Goal: Information Seeking & Learning: Learn about a topic

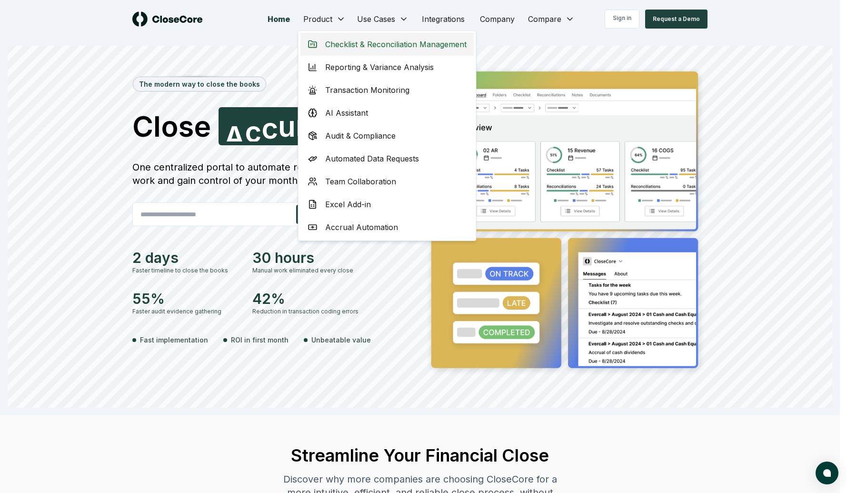
click at [342, 48] on span "Checklist & Reconciliation Management" at bounding box center [395, 44] width 141 height 11
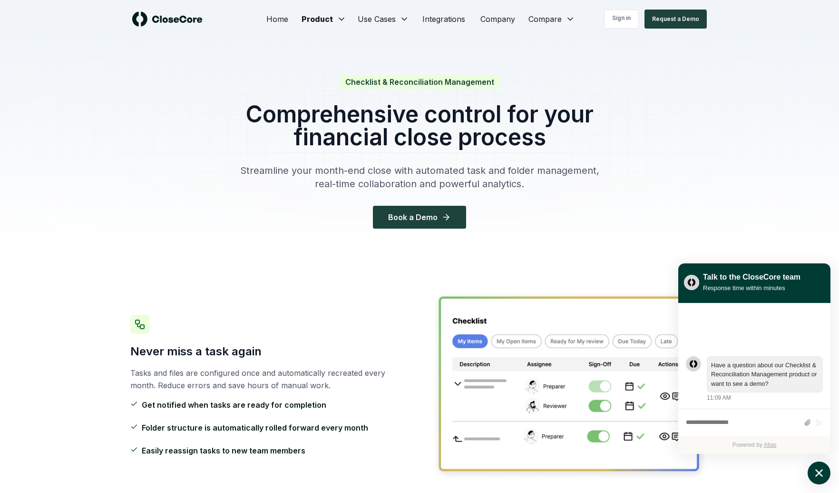
click at [816, 474] on icon "atlas-launcher" at bounding box center [820, 473] width 14 height 14
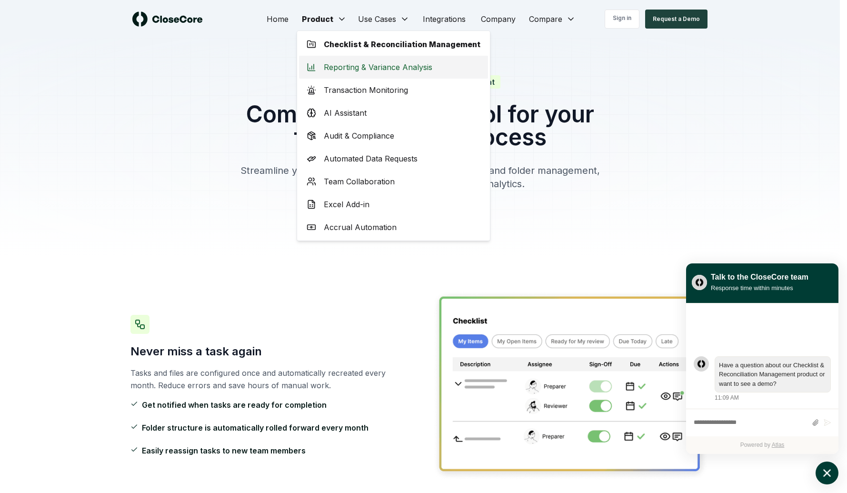
click at [329, 69] on span "Reporting & Variance Analysis" at bounding box center [378, 66] width 109 height 11
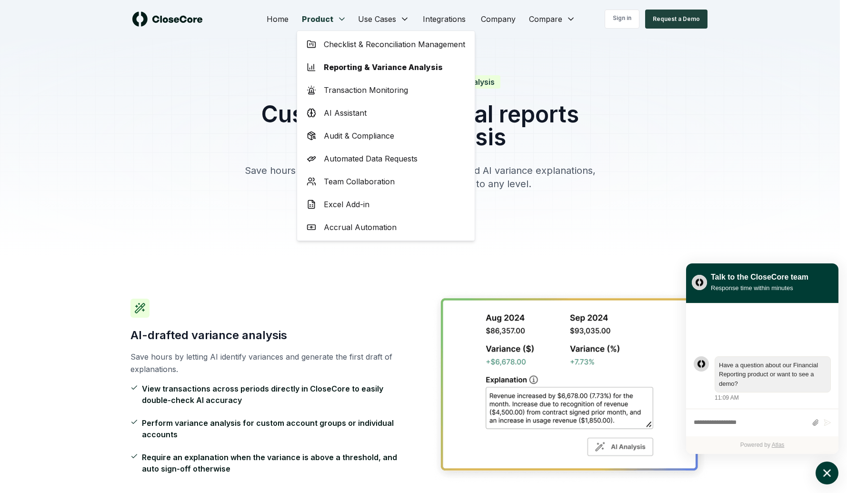
click at [330, 97] on div "Transaction Monitoring" at bounding box center [386, 90] width 174 height 23
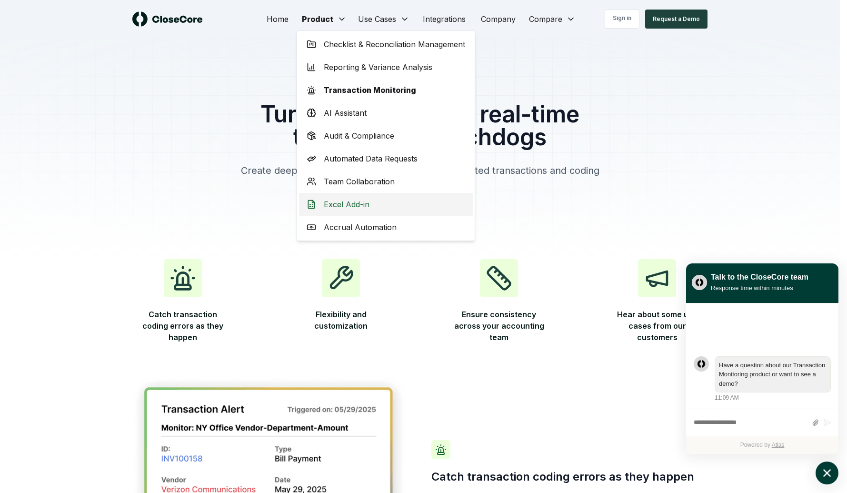
click at [339, 204] on span "Excel Add-in" at bounding box center [347, 203] width 46 height 11
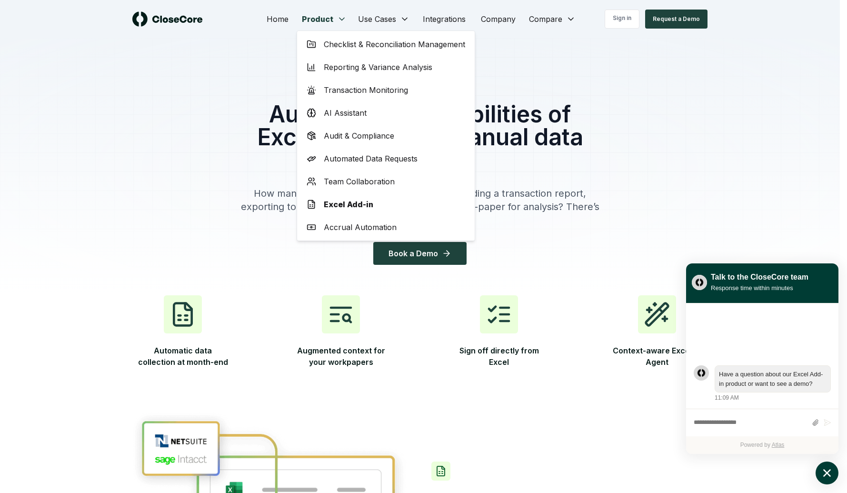
click at [348, 220] on div "Accrual Automation" at bounding box center [386, 227] width 174 height 23
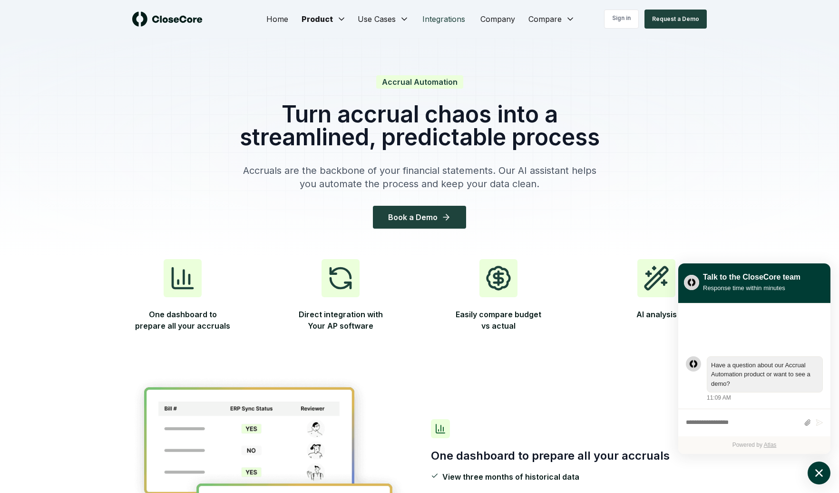
click at [435, 16] on link "Integrations" at bounding box center [444, 19] width 58 height 19
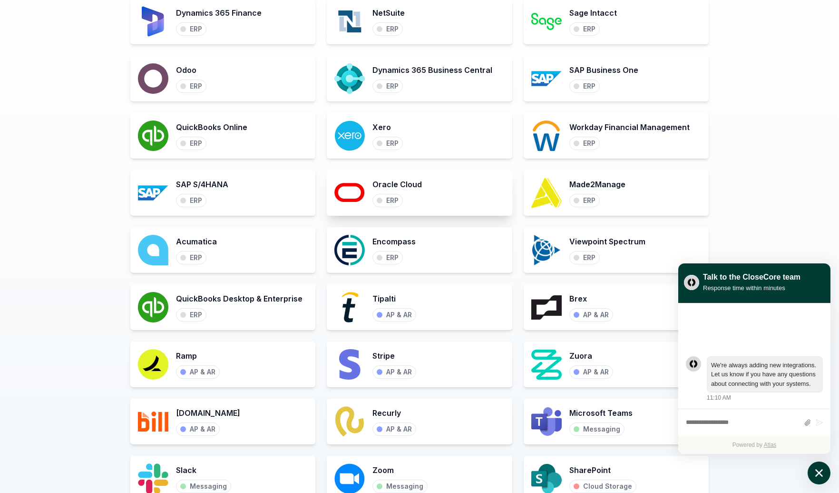
scroll to position [355, 0]
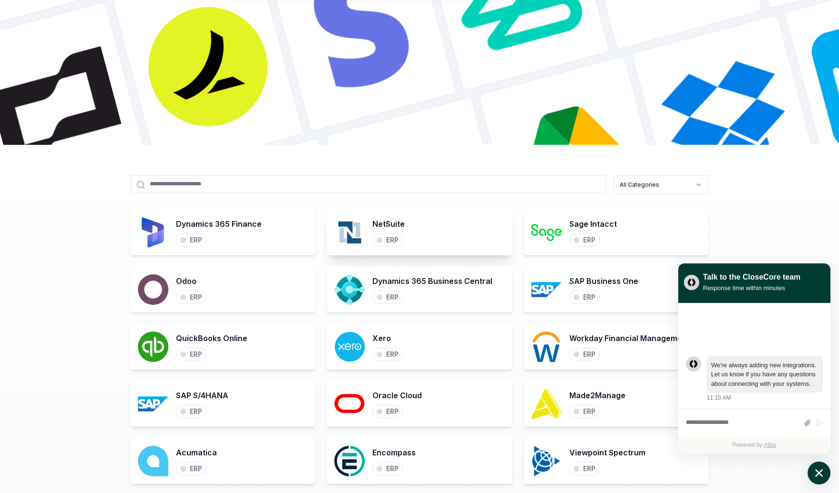
click at [431, 233] on div "NetSuite ERP" at bounding box center [419, 232] width 185 height 46
click at [375, 218] on h3 "NetSuite" at bounding box center [389, 223] width 32 height 11
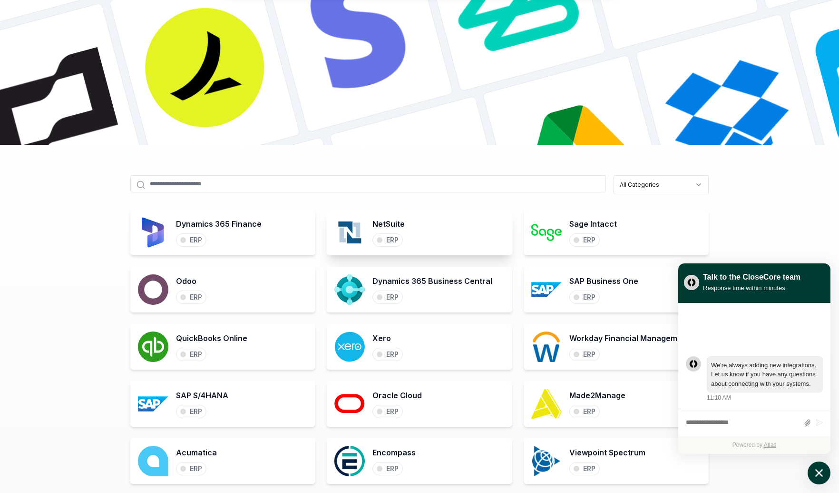
click at [328, 230] on div "NetSuite ERP" at bounding box center [419, 232] width 185 height 46
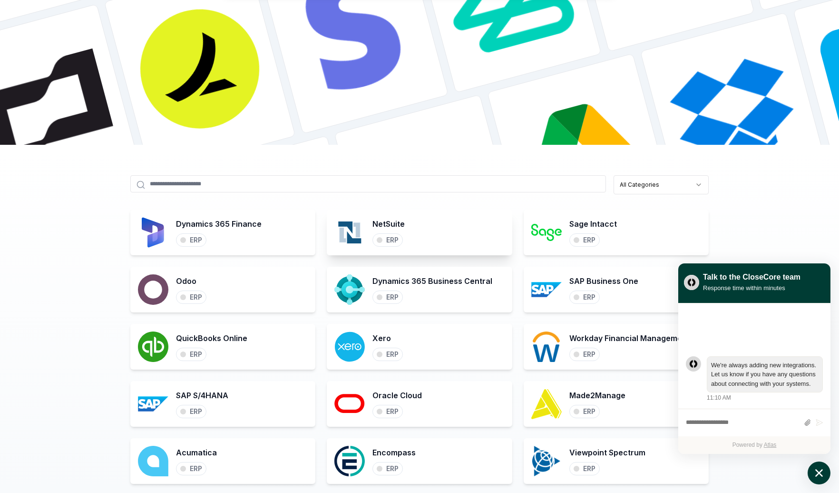
click at [329, 230] on div "NetSuite ERP" at bounding box center [419, 232] width 185 height 46
drag, startPoint x: 369, startPoint y: 241, endPoint x: 378, endPoint y: 240, distance: 9.1
click at [371, 241] on div "NetSuite ERP" at bounding box center [419, 232] width 185 height 46
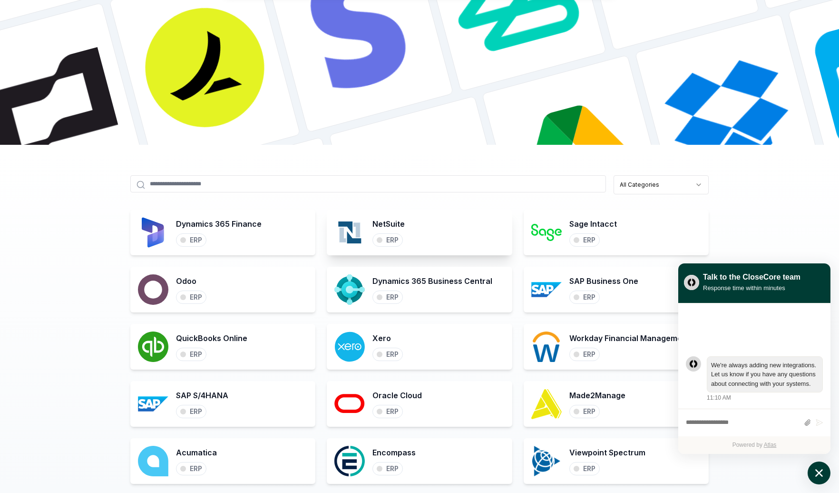
click at [386, 239] on div "ERP" at bounding box center [392, 240] width 12 height 9
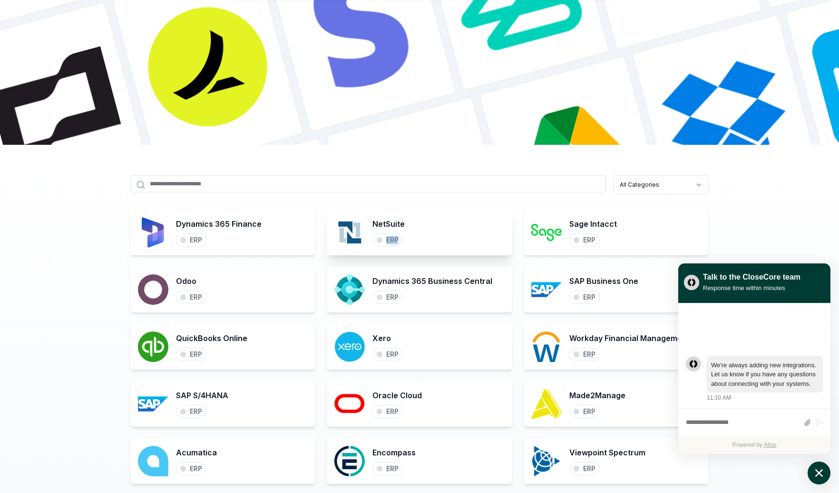
click at [386, 239] on div "ERP" at bounding box center [392, 240] width 12 height 9
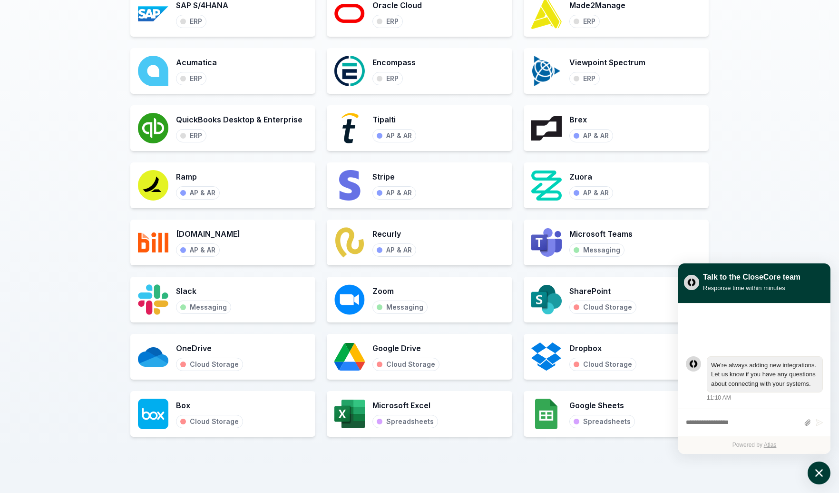
scroll to position [0, 0]
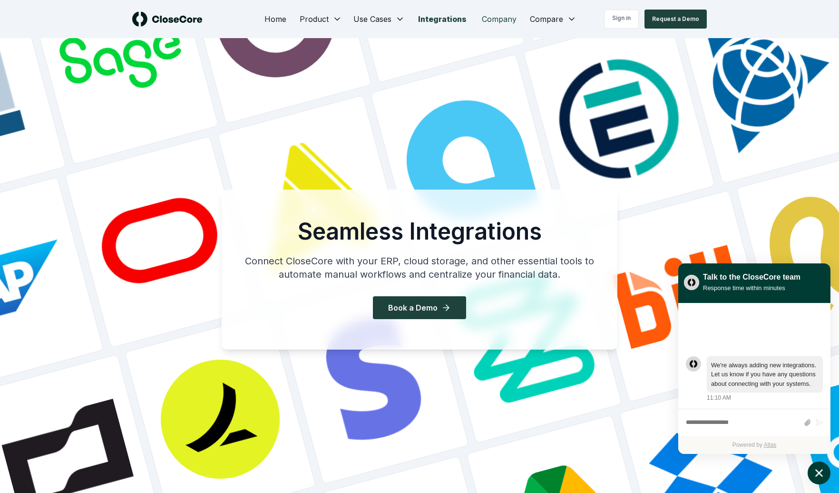
click at [494, 19] on link "Company" at bounding box center [499, 19] width 50 height 19
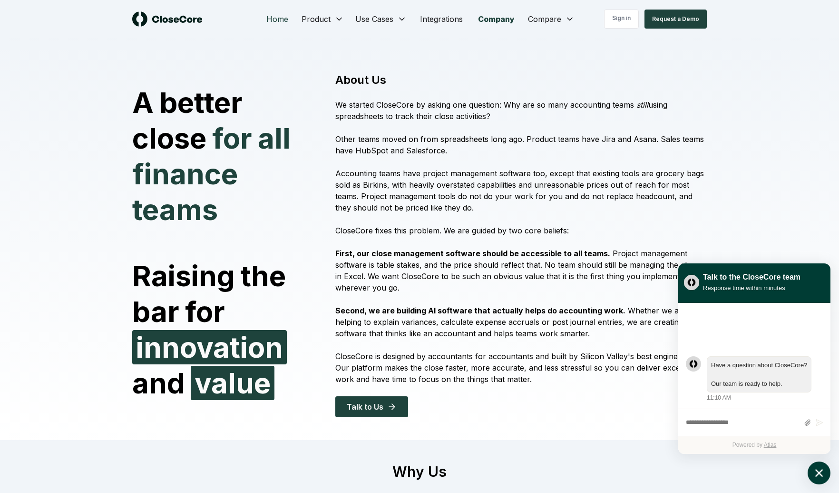
click at [268, 20] on link "Home" at bounding box center [277, 19] width 37 height 19
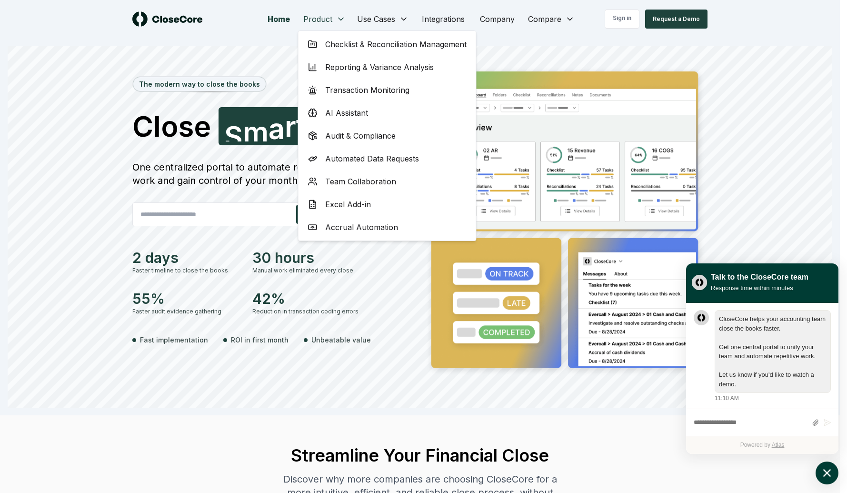
click at [358, 182] on span "Team Collaboration" at bounding box center [360, 181] width 71 height 11
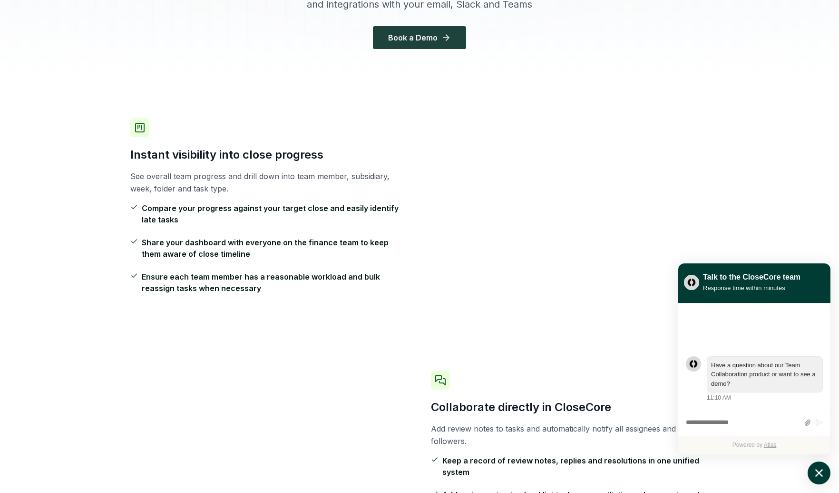
scroll to position [158, 0]
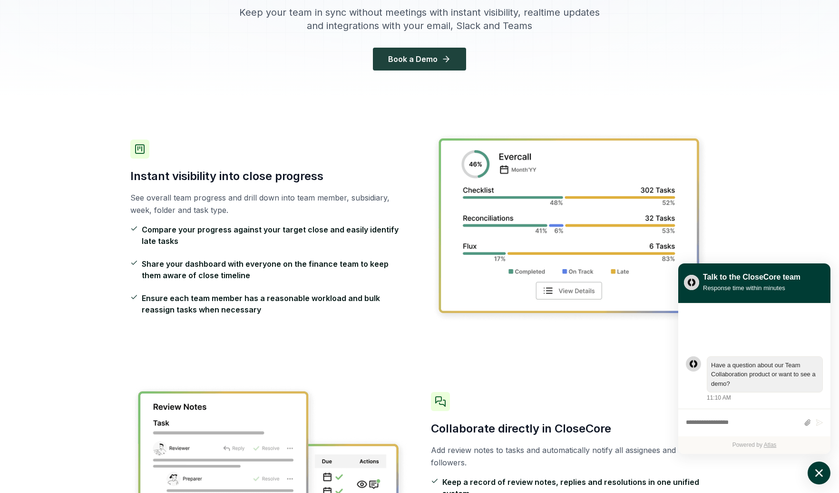
click at [267, 179] on h3 "Instant visibility into close progress" at bounding box center [269, 175] width 278 height 15
click at [267, 178] on h3 "Instant visibility into close progress" at bounding box center [269, 175] width 278 height 15
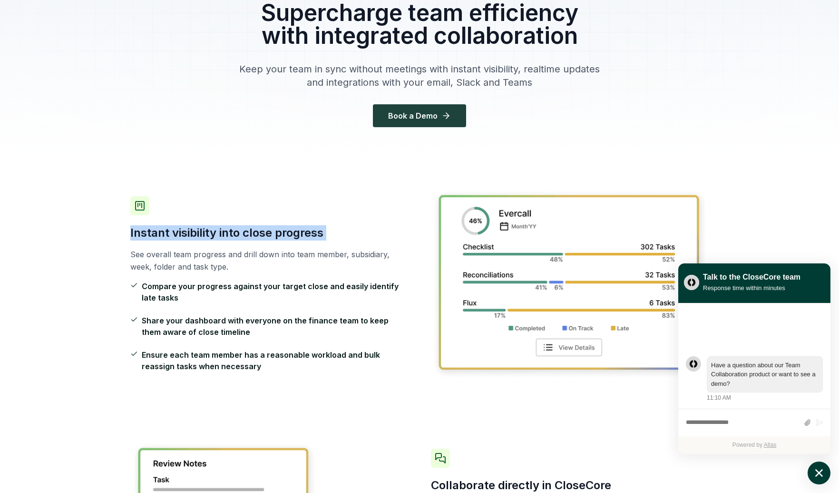
scroll to position [0, 0]
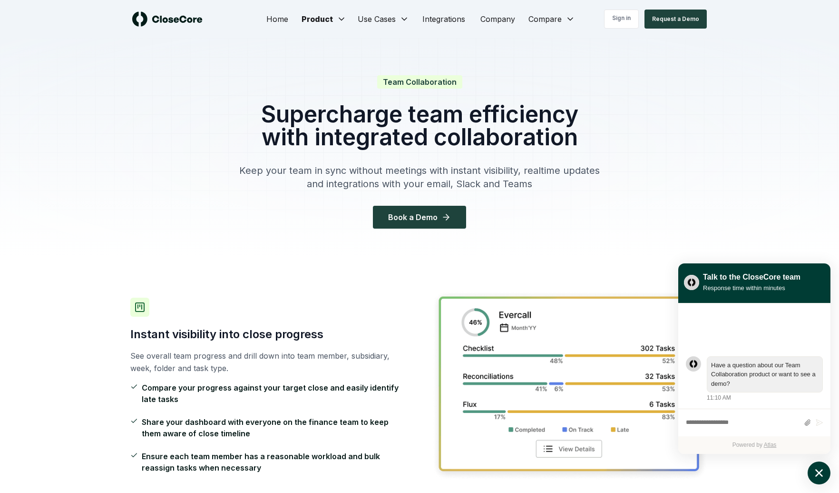
click at [306, 251] on div "Team Collaboration Supercharge team efficiency with integrated collaboration Ke…" at bounding box center [420, 148] width 396 height 221
click at [315, 203] on div "Team Collaboration Supercharge team efficiency with integrated collaboration Ke…" at bounding box center [419, 152] width 365 height 152
click at [312, 123] on h1 "Supercharge team efficiency with integrated collaboration" at bounding box center [419, 126] width 365 height 46
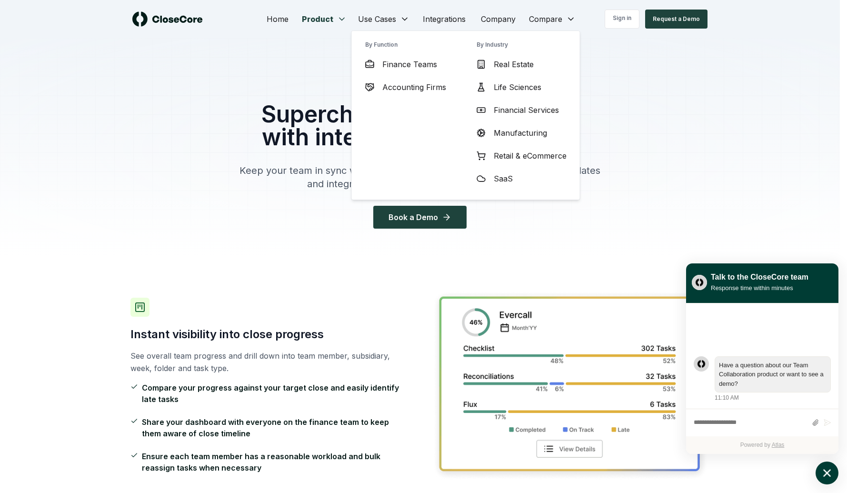
drag, startPoint x: 345, startPoint y: 19, endPoint x: 338, endPoint y: 19, distance: 7.2
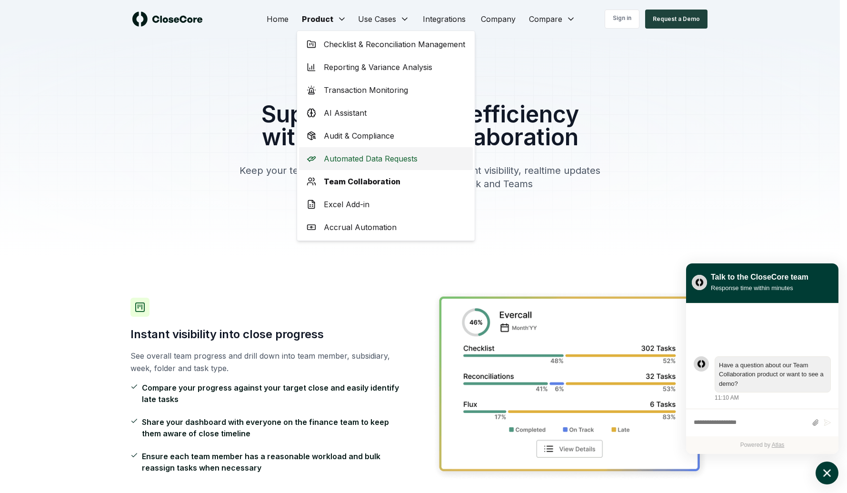
click at [339, 159] on span "Automated Data Requests" at bounding box center [371, 158] width 94 height 11
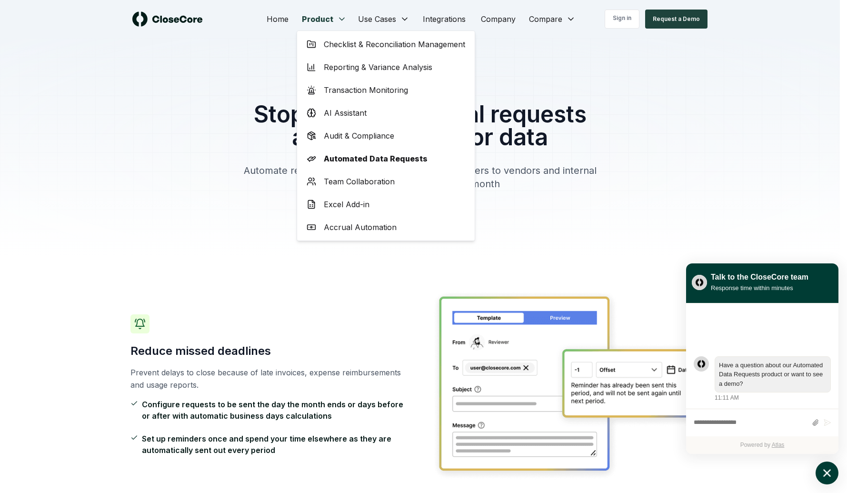
click at [338, 94] on span "Transaction Monitoring" at bounding box center [366, 89] width 84 height 11
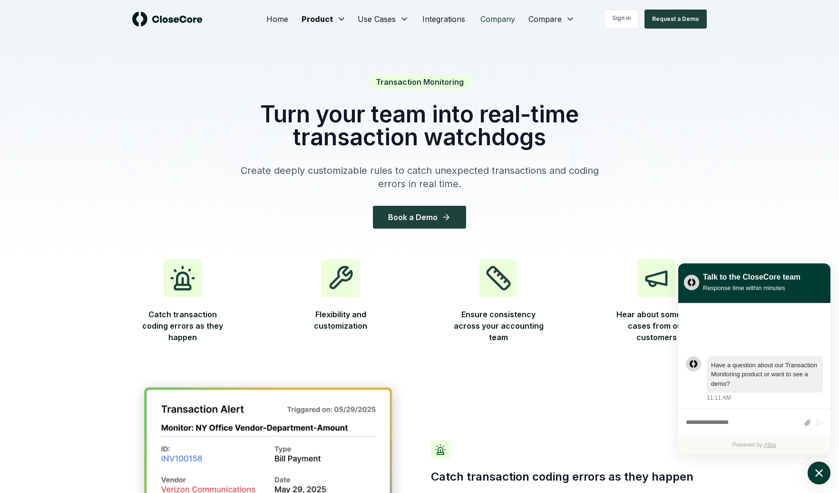
click at [509, 17] on link "Company" at bounding box center [498, 19] width 50 height 19
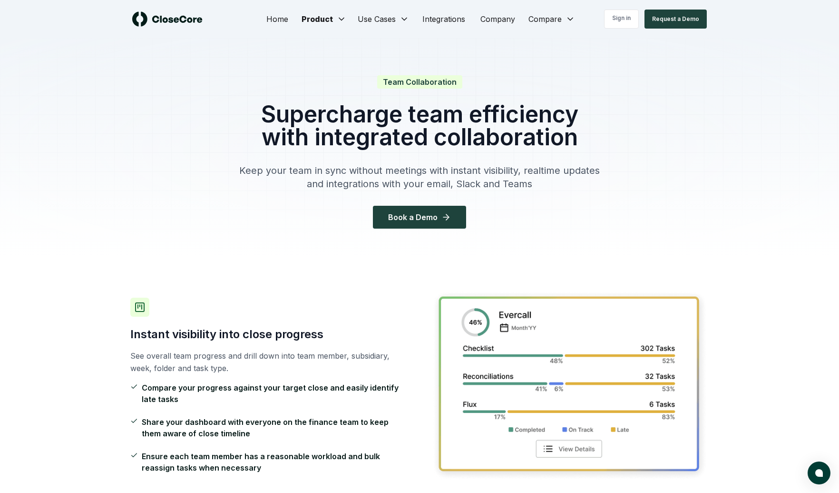
scroll to position [6, 0]
